Goal: Use online tool/utility: Utilize a website feature to perform a specific function

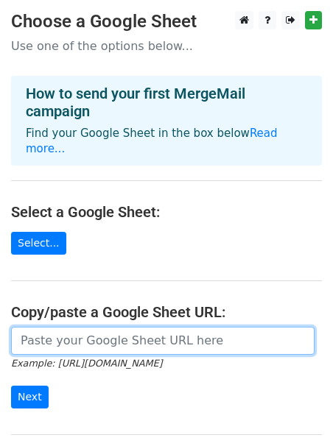
click at [74, 327] on input "url" at bounding box center [162, 341] width 303 height 28
paste input "https://docs.google.com/spreadsheets/d/1bNM6EqkDO2z6h34s_AY8EoyT_WjQNRNRT4Gm8qC…"
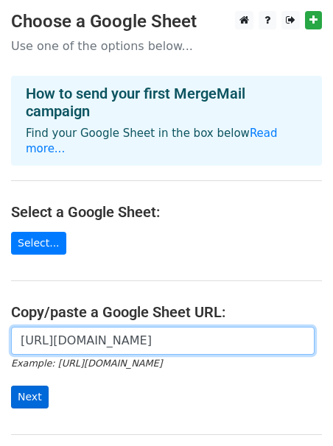
type input "https://docs.google.com/spreadsheets/d/1bNM6EqkDO2z6h34s_AY8EoyT_WjQNRNRT4Gm8qC…"
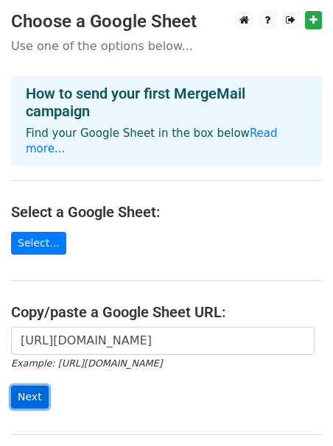
click at [32, 386] on input "Next" at bounding box center [30, 397] width 38 height 23
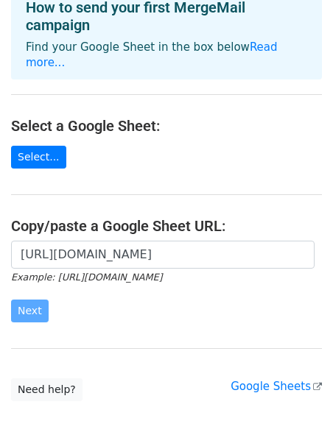
scroll to position [143, 0]
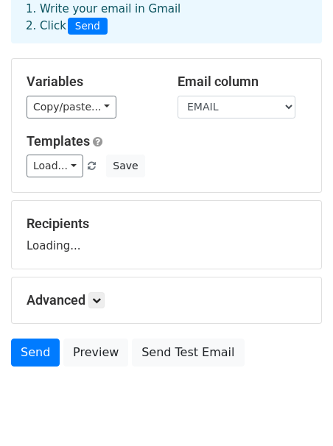
scroll to position [125, 0]
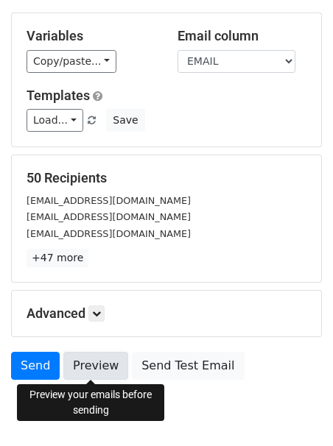
click at [94, 374] on link "Preview" at bounding box center [95, 366] width 65 height 28
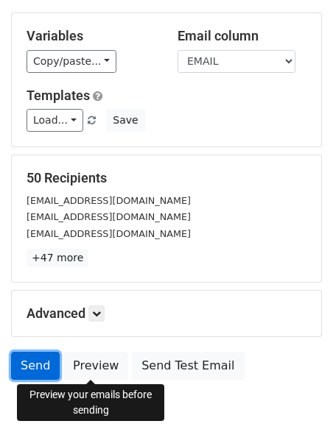
click at [26, 362] on link "Send" at bounding box center [35, 366] width 49 height 28
